Goal: Information Seeking & Learning: Learn about a topic

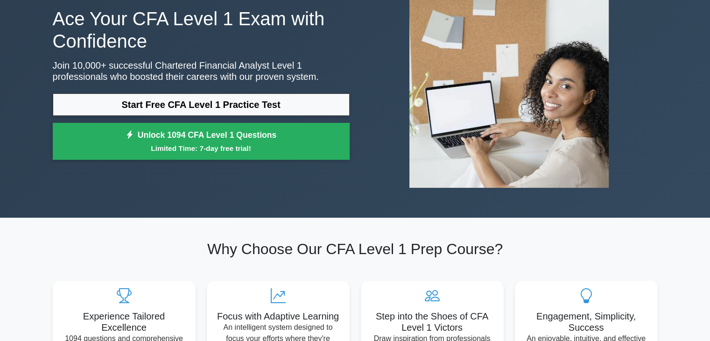
scroll to position [77, 0]
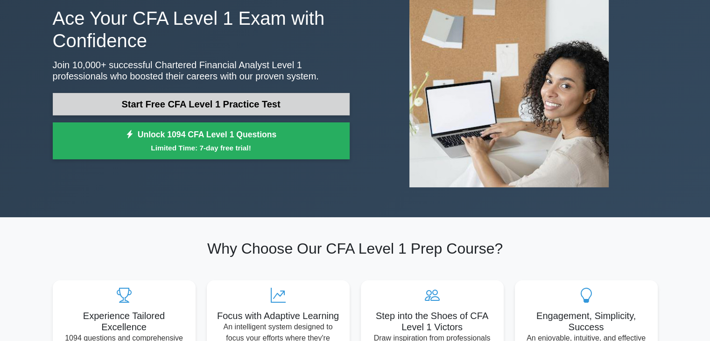
click at [230, 104] on link "Start Free CFA Level 1 Practice Test" at bounding box center [201, 104] width 297 height 22
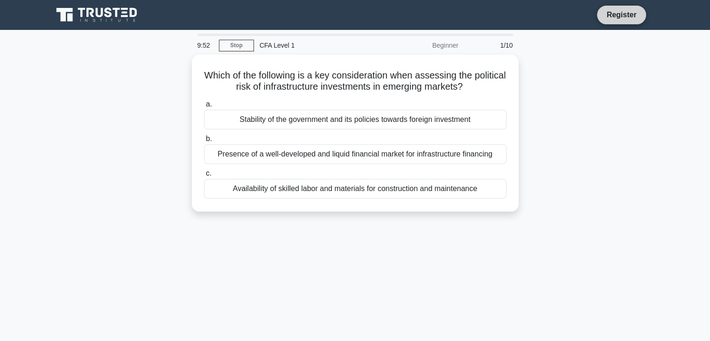
click at [632, 10] on link "Register" at bounding box center [621, 15] width 41 height 12
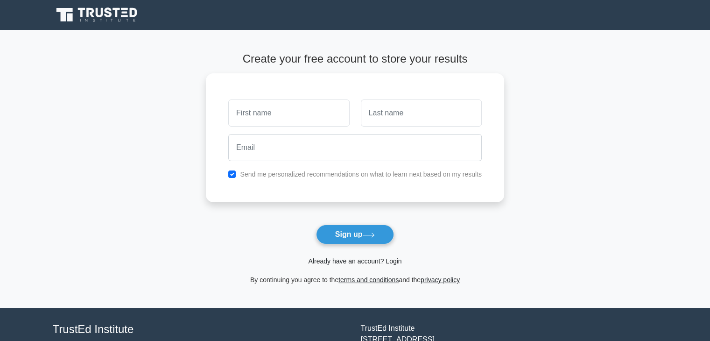
click at [356, 262] on link "Already have an account? Login" at bounding box center [354, 260] width 93 height 7
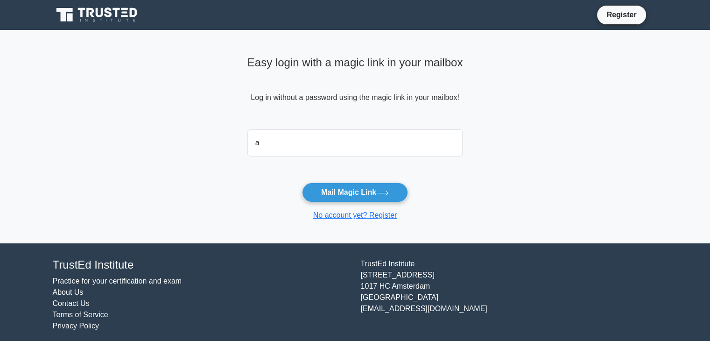
type input "anvesh1103@gmail.com"
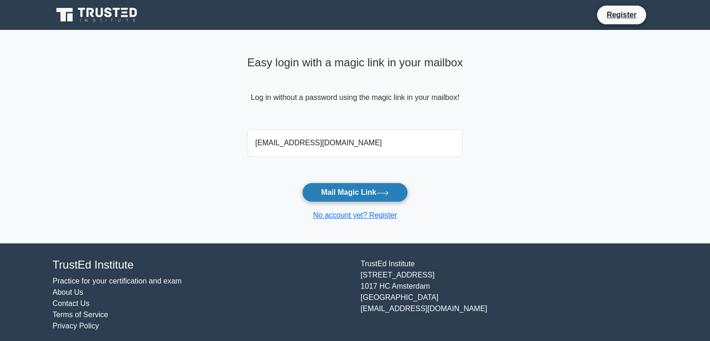
click at [324, 194] on button "Mail Magic Link" at bounding box center [355, 193] width 106 height 20
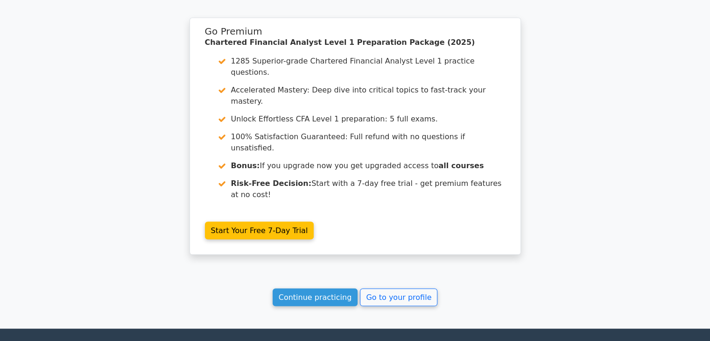
scroll to position [1884, 0]
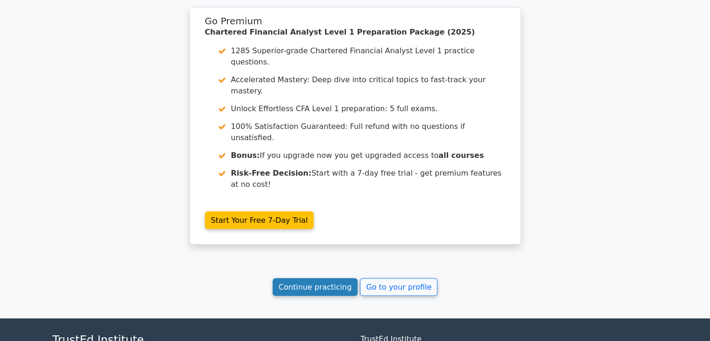
click at [328, 278] on link "Continue practicing" at bounding box center [315, 287] width 85 height 18
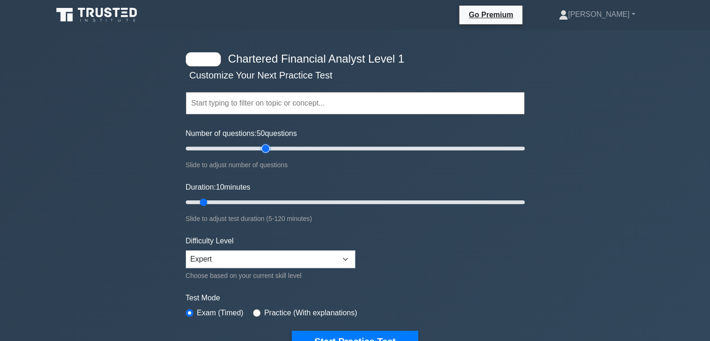
drag, startPoint x: 196, startPoint y: 148, endPoint x: 263, endPoint y: 147, distance: 66.8
type input "50"
click at [263, 147] on input "Number of questions: 50 questions" at bounding box center [355, 148] width 339 height 11
drag, startPoint x: 202, startPoint y: 199, endPoint x: 441, endPoint y: 191, distance: 239.3
type input "90"
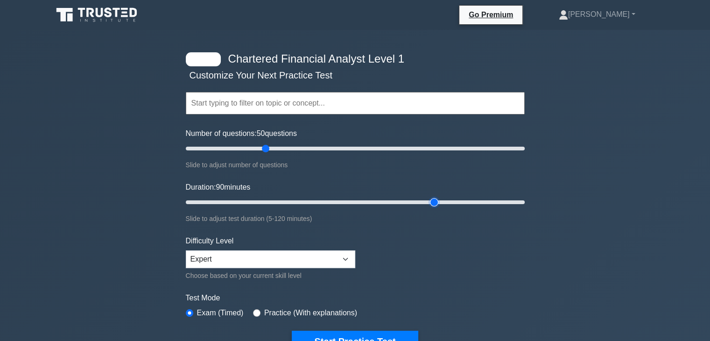
click at [441, 197] on input "Duration: 90 minutes" at bounding box center [355, 202] width 339 height 11
click at [268, 106] on input "text" at bounding box center [355, 103] width 339 height 22
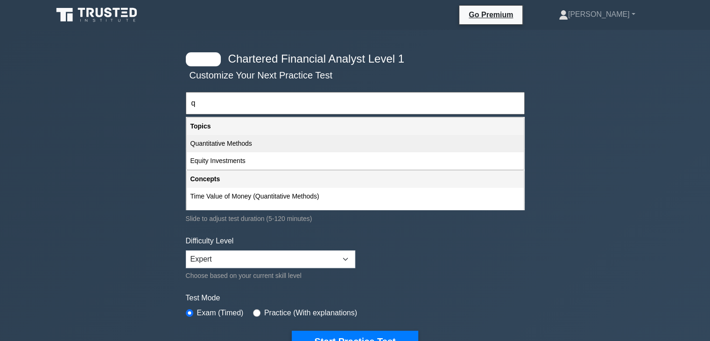
click at [231, 143] on div "Quantitative Methods" at bounding box center [355, 143] width 337 height 17
type input "Quantitative Methods"
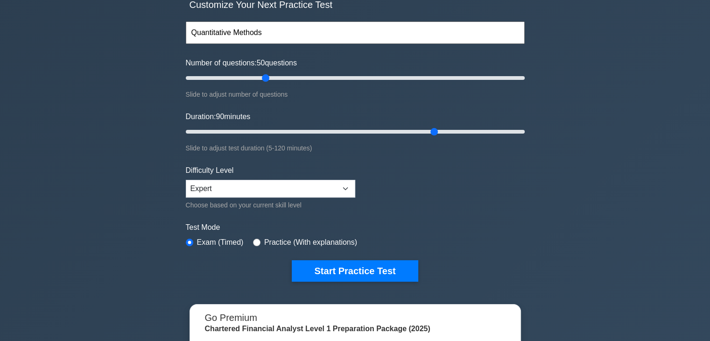
scroll to position [71, 0]
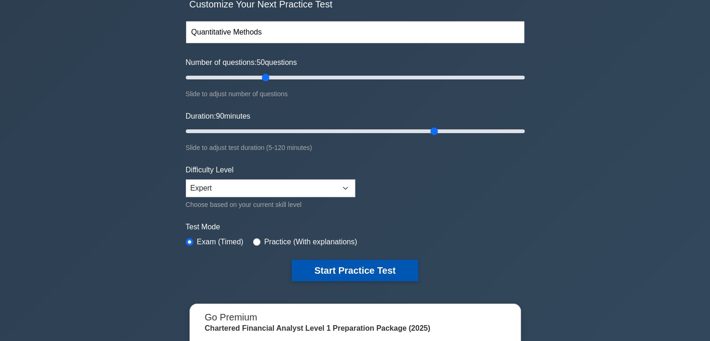
click at [340, 267] on button "Start Practice Test" at bounding box center [355, 270] width 126 height 21
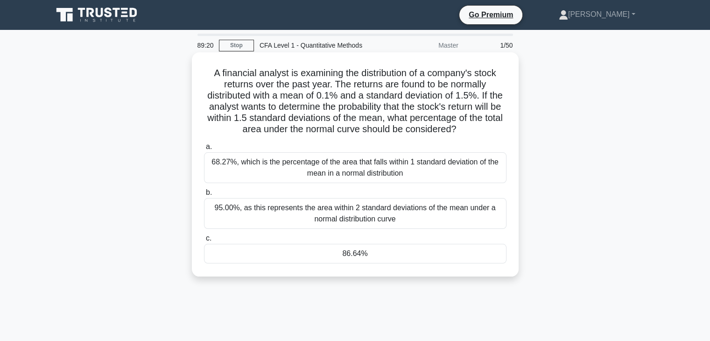
click at [329, 214] on div "95.00%, as this represents the area within 2 standard deviations of the mean un…" at bounding box center [355, 213] width 303 height 31
click at [204, 196] on input "b. 95.00%, as this represents the area within 2 standard deviations of the mean…" at bounding box center [204, 193] width 0 height 6
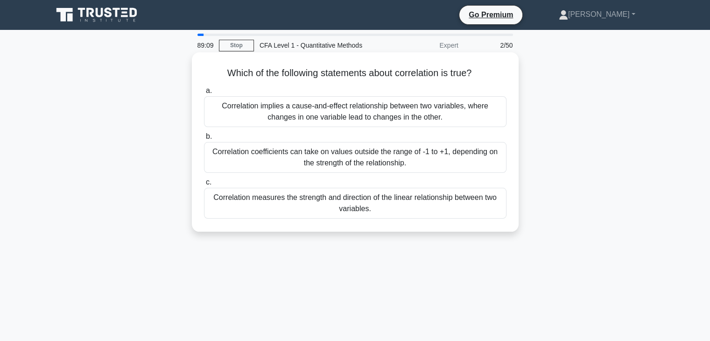
click at [345, 211] on div "Correlation measures the strength and direction of the linear relationship betw…" at bounding box center [355, 203] width 303 height 31
click at [204, 185] on input "c. Correlation measures the strength and direction of the linear relationship b…" at bounding box center [204, 182] width 0 height 6
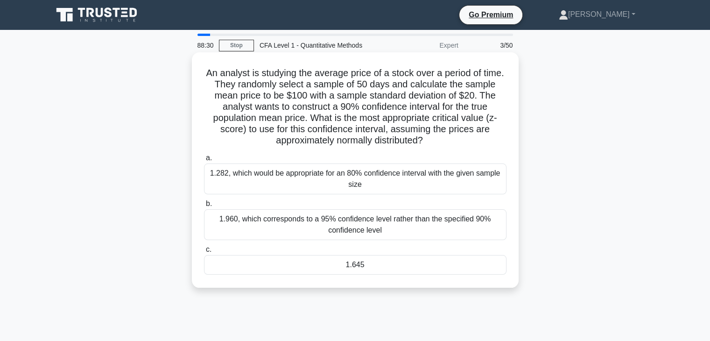
click at [355, 266] on div "1.645" at bounding box center [355, 265] width 303 height 20
click at [204, 253] on input "c. 1.645" at bounding box center [204, 250] width 0 height 6
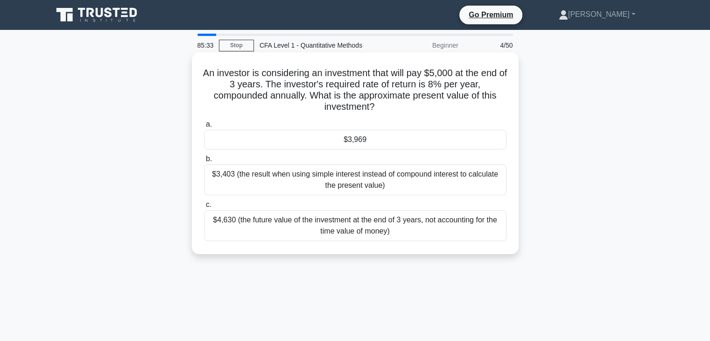
click at [366, 139] on div "$3,969" at bounding box center [355, 140] width 303 height 20
click at [204, 128] on input "a. $3,969" at bounding box center [204, 124] width 0 height 6
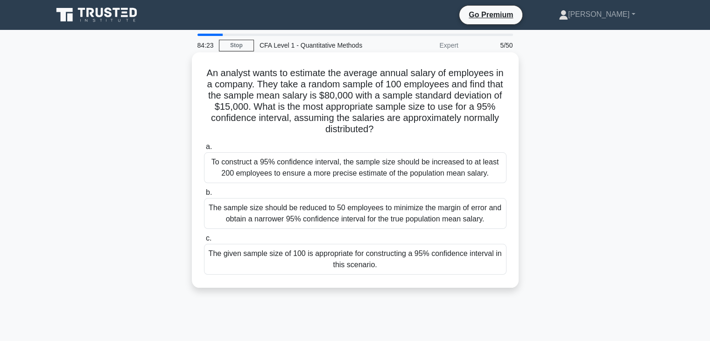
click at [352, 259] on div "The given sample size of 100 is appropriate for constructing a 95% confidence i…" at bounding box center [355, 259] width 303 height 31
click at [204, 241] on input "c. The given sample size of 100 is appropriate for constructing a 95% confidenc…" at bounding box center [204, 238] width 0 height 6
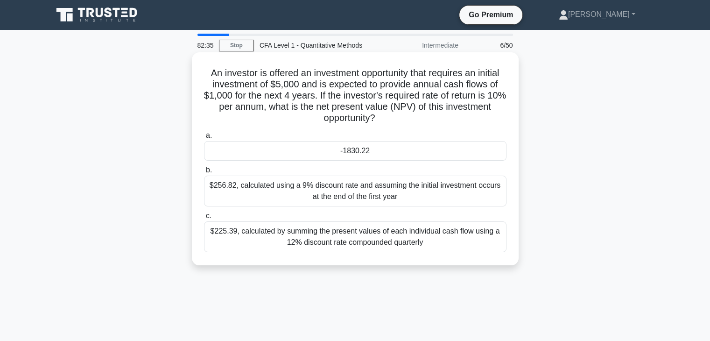
click at [362, 236] on div "$225.39, calculated by summing the present values of each individual cash flow …" at bounding box center [355, 236] width 303 height 31
click at [204, 219] on input "c. $225.39, calculated by summing the present values of each individual cash fl…" at bounding box center [204, 216] width 0 height 6
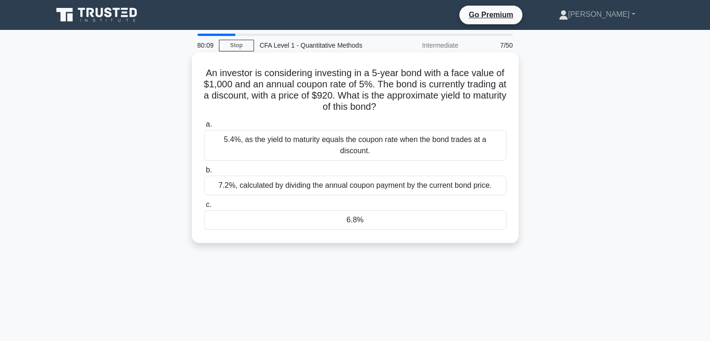
click at [364, 141] on div "5.4%, as the yield to maturity equals the coupon rate when the bond trades at a…" at bounding box center [355, 145] width 303 height 31
click at [204, 128] on input "a. 5.4%, as the yield to maturity equals the coupon rate when the bond trades a…" at bounding box center [204, 124] width 0 height 6
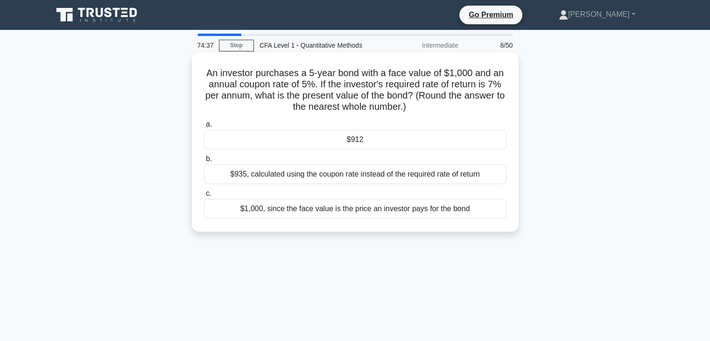
click at [369, 139] on div "$912" at bounding box center [355, 140] width 303 height 20
click at [204, 128] on input "a. $912" at bounding box center [204, 124] width 0 height 6
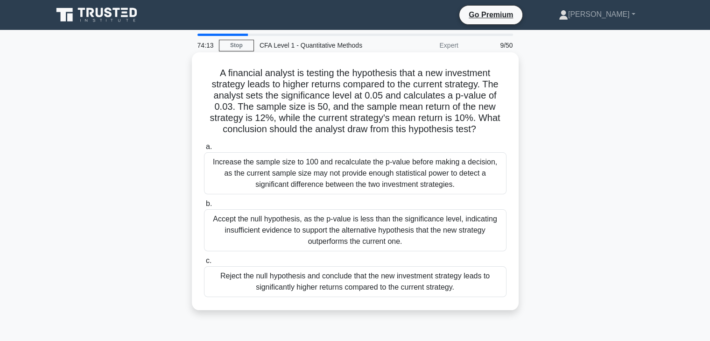
click at [362, 217] on div "Accept the null hypothesis, as the p-value is less than the significance level,…" at bounding box center [355, 230] width 303 height 42
click at [204, 207] on input "b. Accept the null hypothesis, as the p-value is less than the significance lev…" at bounding box center [204, 204] width 0 height 6
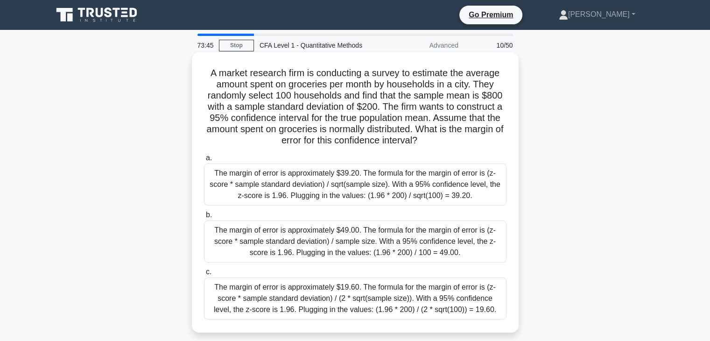
click at [349, 250] on div "The margin of error is approximately $49.00. The formula for the margin of erro…" at bounding box center [355, 241] width 303 height 42
click at [204, 218] on input "b. The margin of error is approximately $49.00. The formula for the margin of e…" at bounding box center [204, 215] width 0 height 6
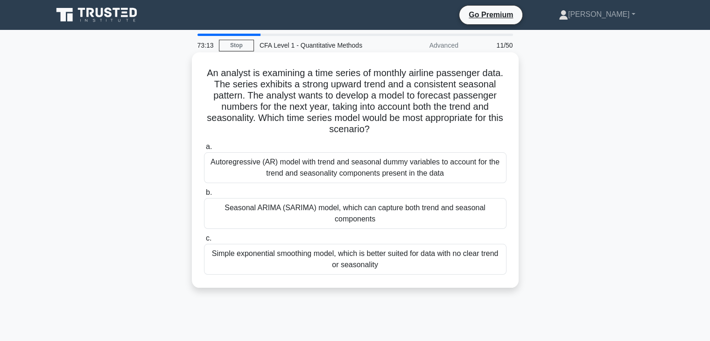
click at [338, 253] on div "Simple exponential smoothing model, which is better suited for data with no cle…" at bounding box center [355, 259] width 303 height 31
click at [204, 241] on input "c. Simple exponential smoothing model, which is better suited for data with no …" at bounding box center [204, 238] width 0 height 6
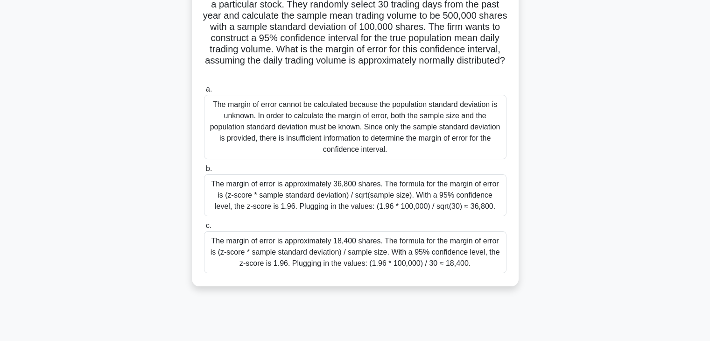
scroll to position [93, 0]
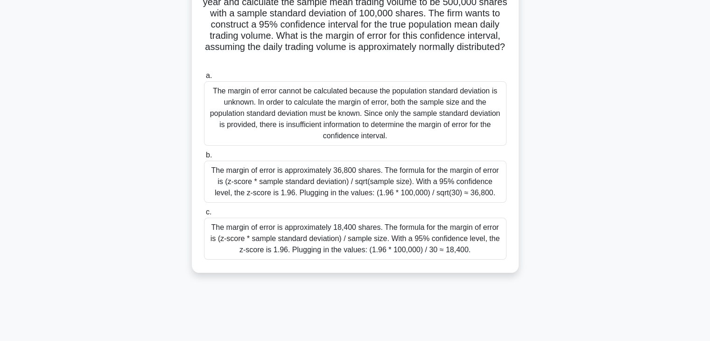
click at [338, 245] on div "The margin of error is approximately 18,400 shares. The formula for the margin …" at bounding box center [355, 239] width 303 height 42
click at [204, 215] on input "c. The margin of error is approximately 18,400 shares. The formula for the marg…" at bounding box center [204, 212] width 0 height 6
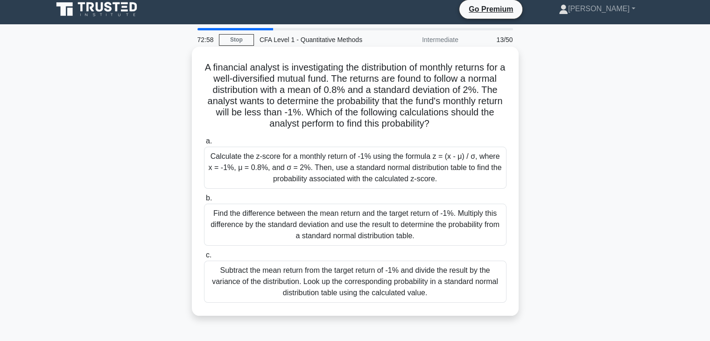
scroll to position [0, 0]
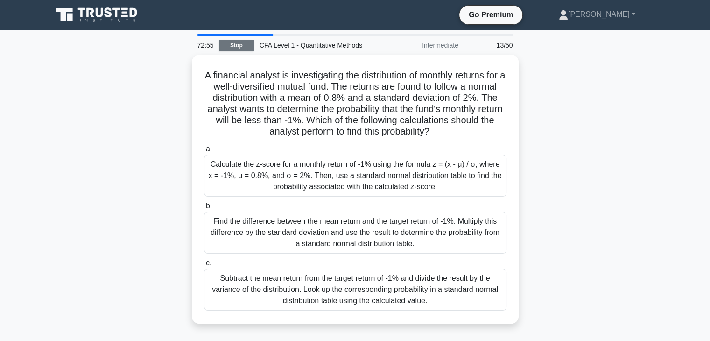
click at [238, 49] on link "Stop" at bounding box center [236, 46] width 35 height 12
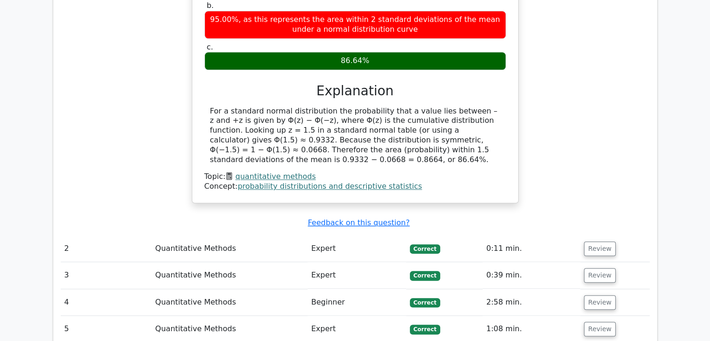
scroll to position [900, 0]
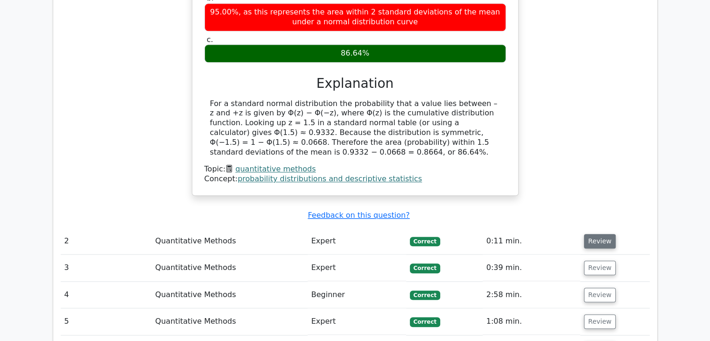
click at [595, 234] on button "Review" at bounding box center [600, 241] width 32 height 14
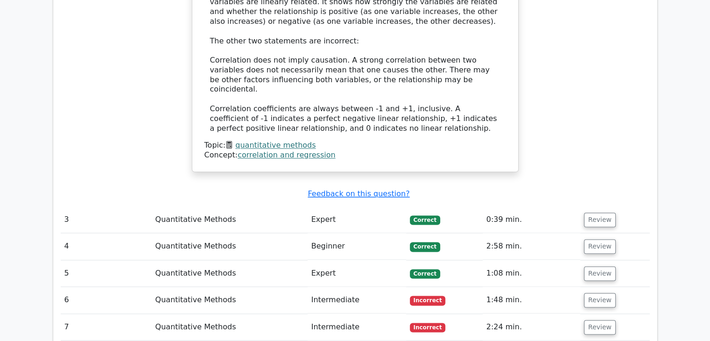
scroll to position [1450, 0]
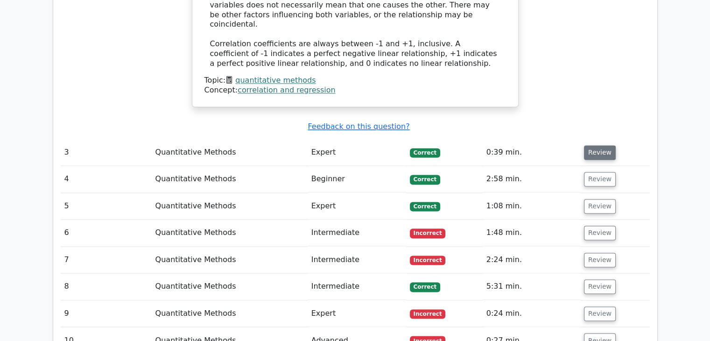
click at [598, 145] on button "Review" at bounding box center [600, 152] width 32 height 14
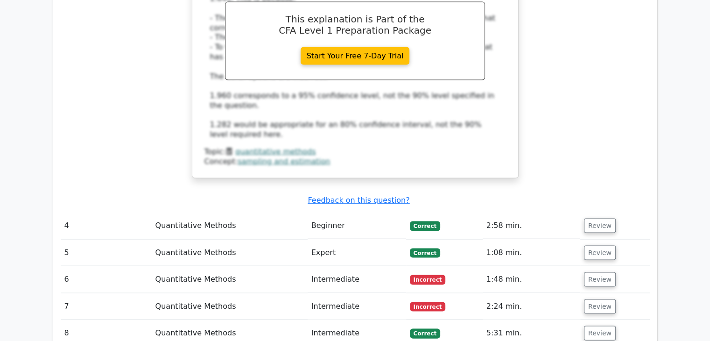
scroll to position [1896, 0]
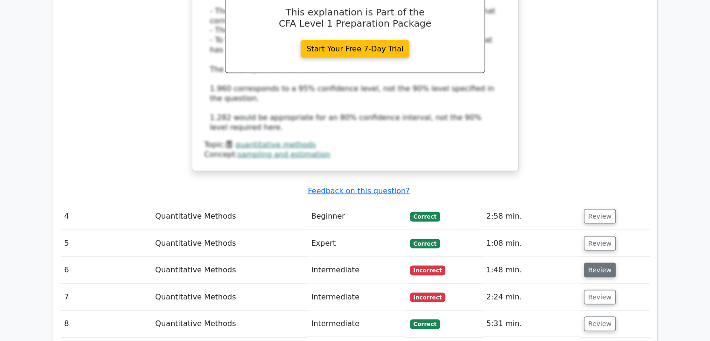
click at [597, 263] on button "Review" at bounding box center [600, 270] width 32 height 14
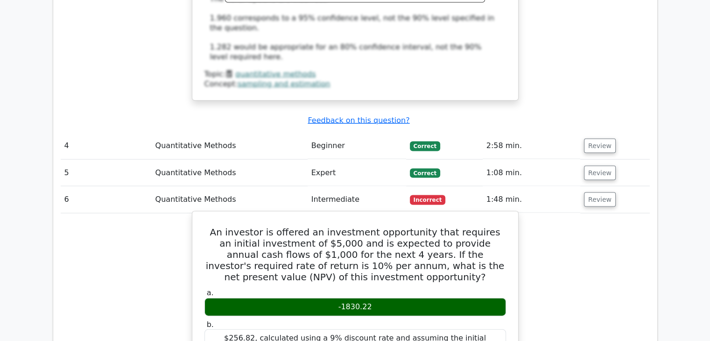
scroll to position [1966, 0]
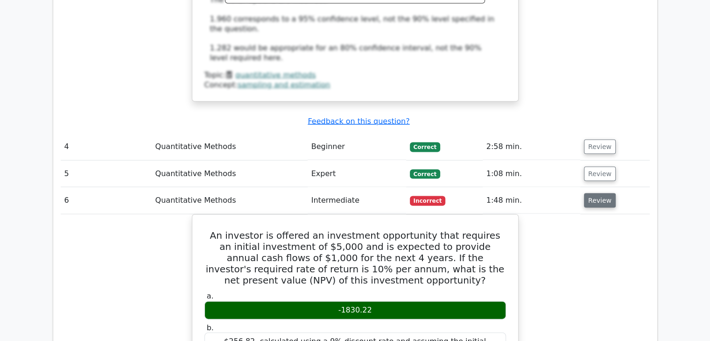
click at [596, 193] on button "Review" at bounding box center [600, 200] width 32 height 14
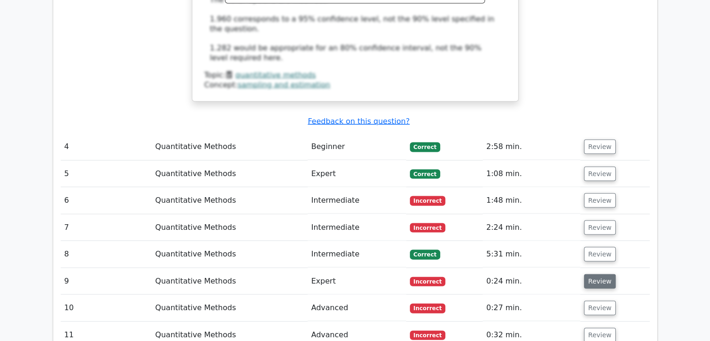
click at [586, 274] on button "Review" at bounding box center [600, 281] width 32 height 14
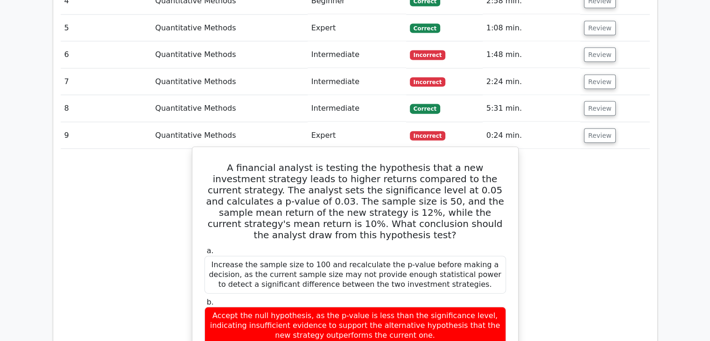
scroll to position [2110, 0]
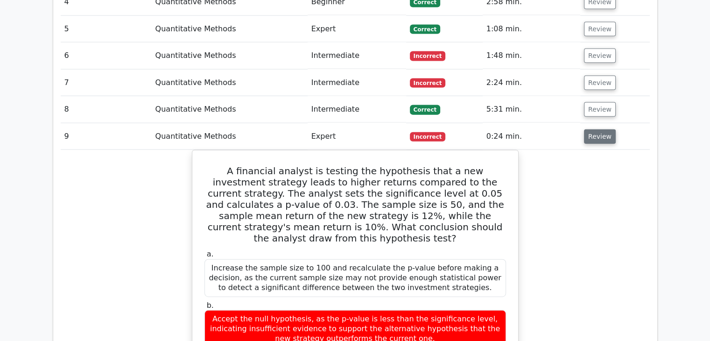
click at [592, 129] on button "Review" at bounding box center [600, 136] width 32 height 14
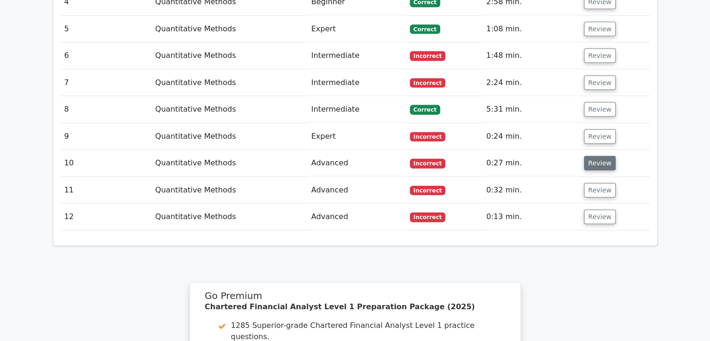
click at [597, 156] on button "Review" at bounding box center [600, 163] width 32 height 14
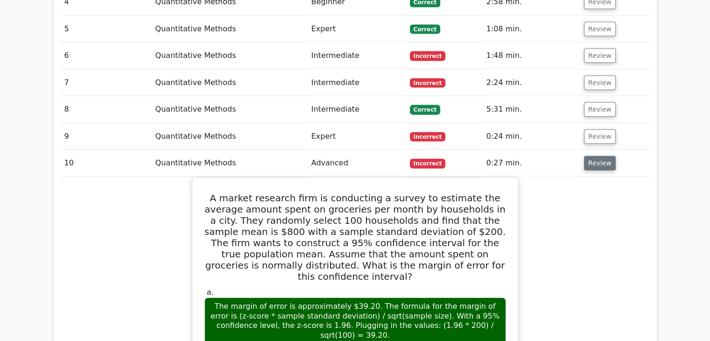
click at [597, 156] on button "Review" at bounding box center [600, 163] width 32 height 14
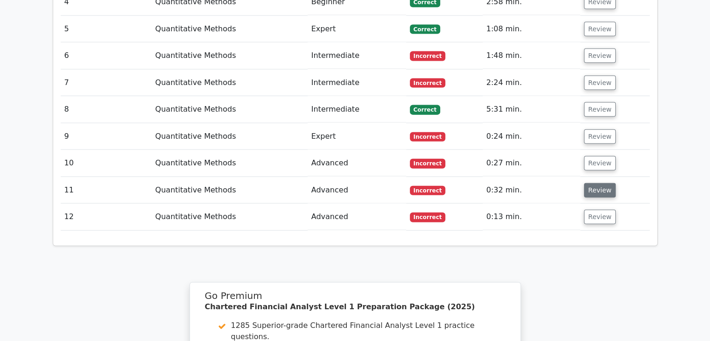
click at [593, 183] on button "Review" at bounding box center [600, 190] width 32 height 14
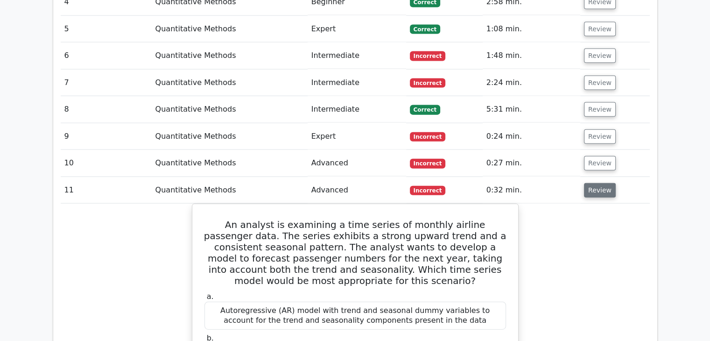
click at [593, 183] on button "Review" at bounding box center [600, 190] width 32 height 14
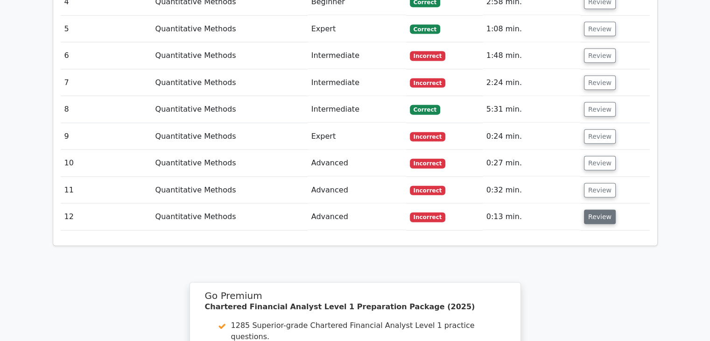
click at [590, 210] on button "Review" at bounding box center [600, 217] width 32 height 14
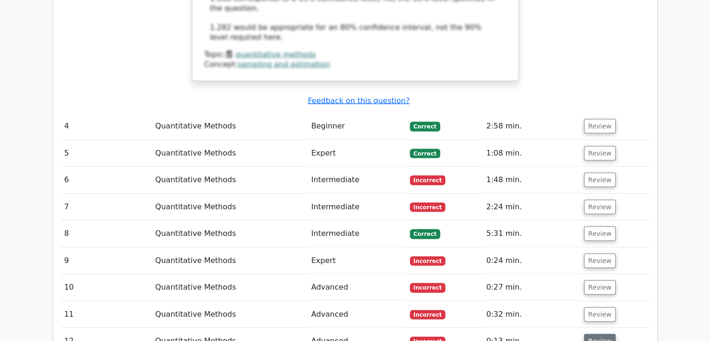
scroll to position [1986, 0]
click at [589, 227] on button "Review" at bounding box center [600, 234] width 32 height 14
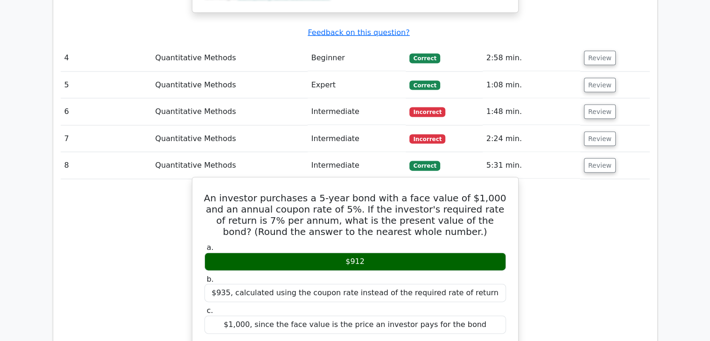
scroll to position [2050, 0]
